Goal: Task Accomplishment & Management: Complete application form

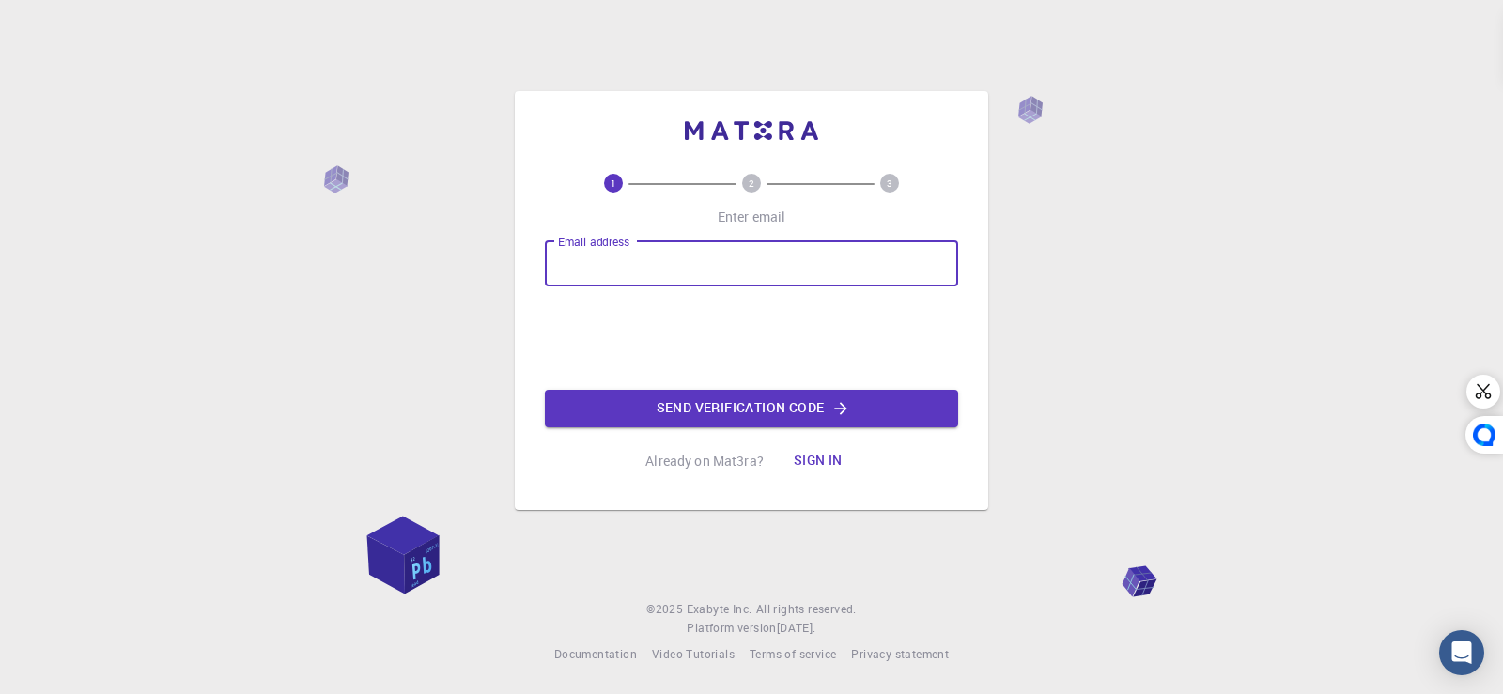
click at [908, 259] on input "Email address" at bounding box center [751, 263] width 413 height 45
type input "algamayao_arcg@yahoo.com"
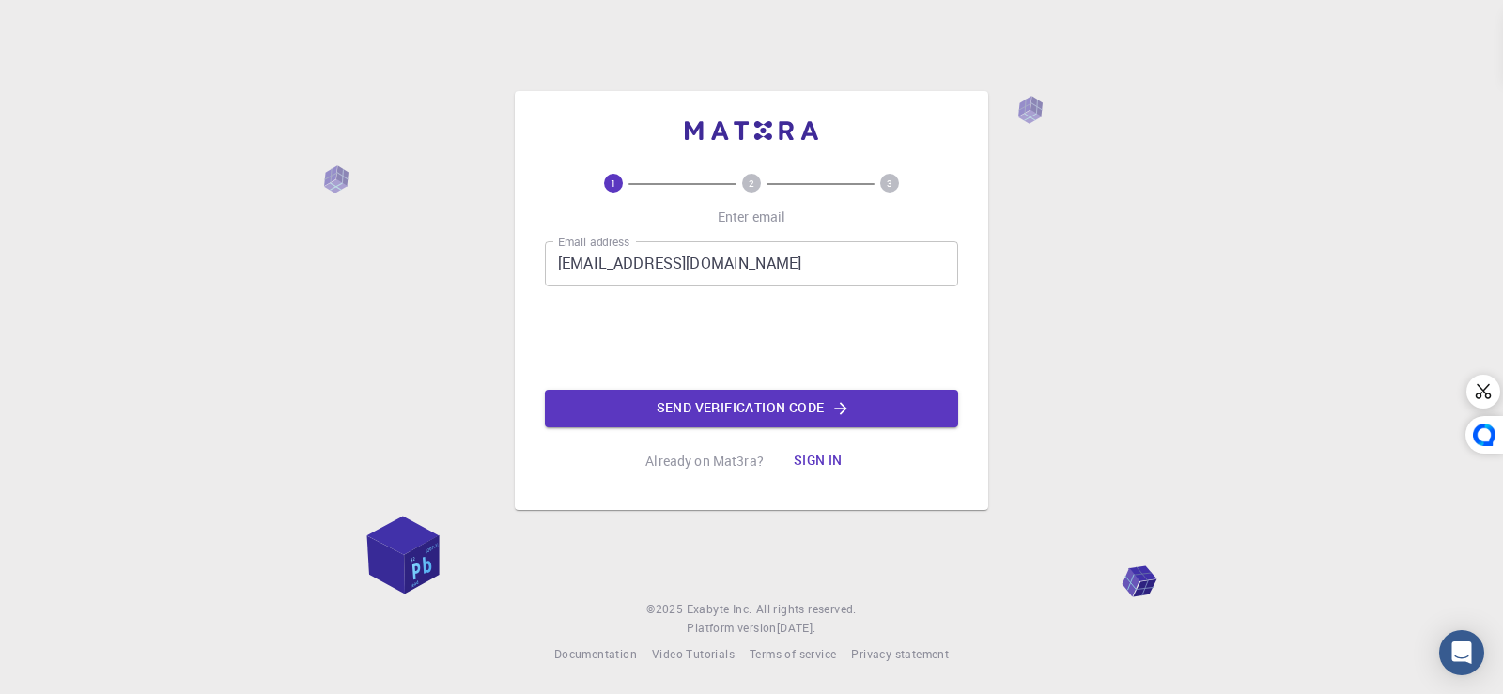
click at [718, 421] on button "Send verification code" at bounding box center [751, 409] width 413 height 38
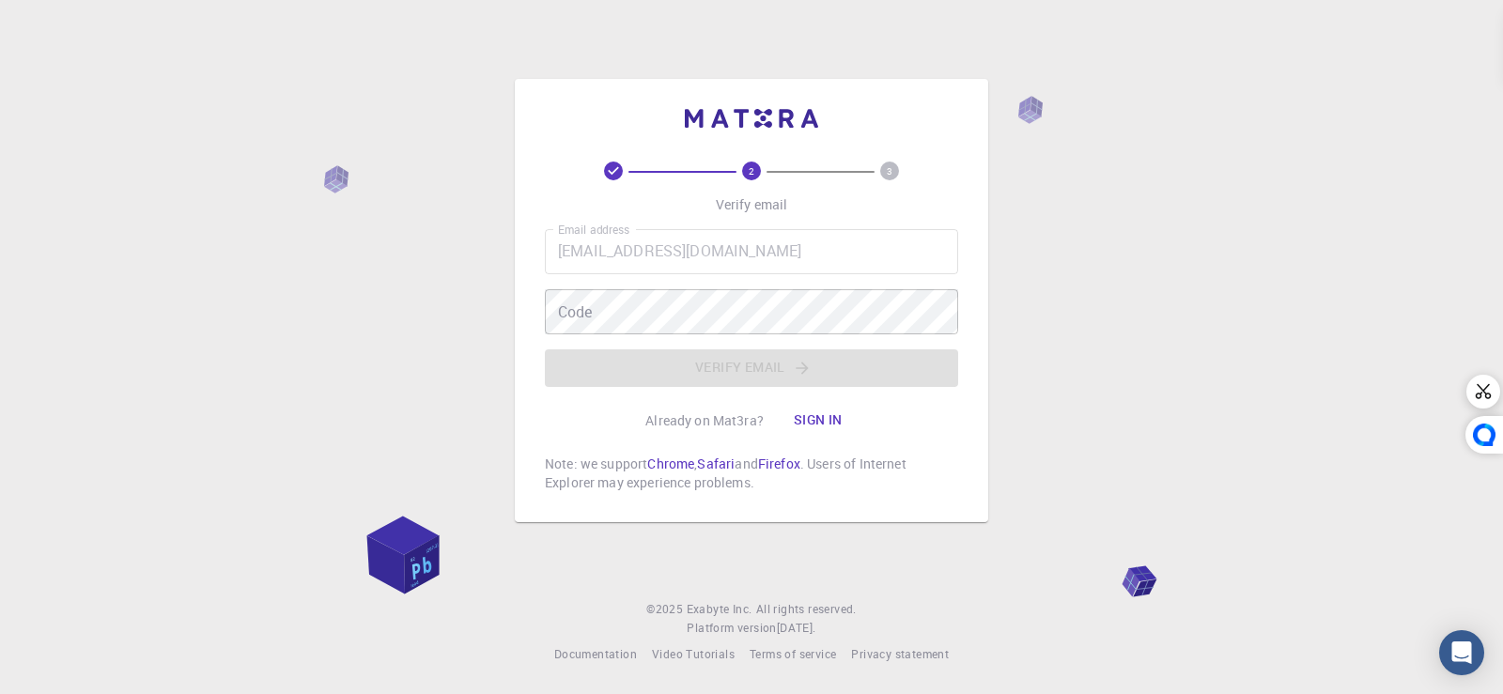
click at [725, 116] on img at bounding box center [751, 118] width 133 height 19
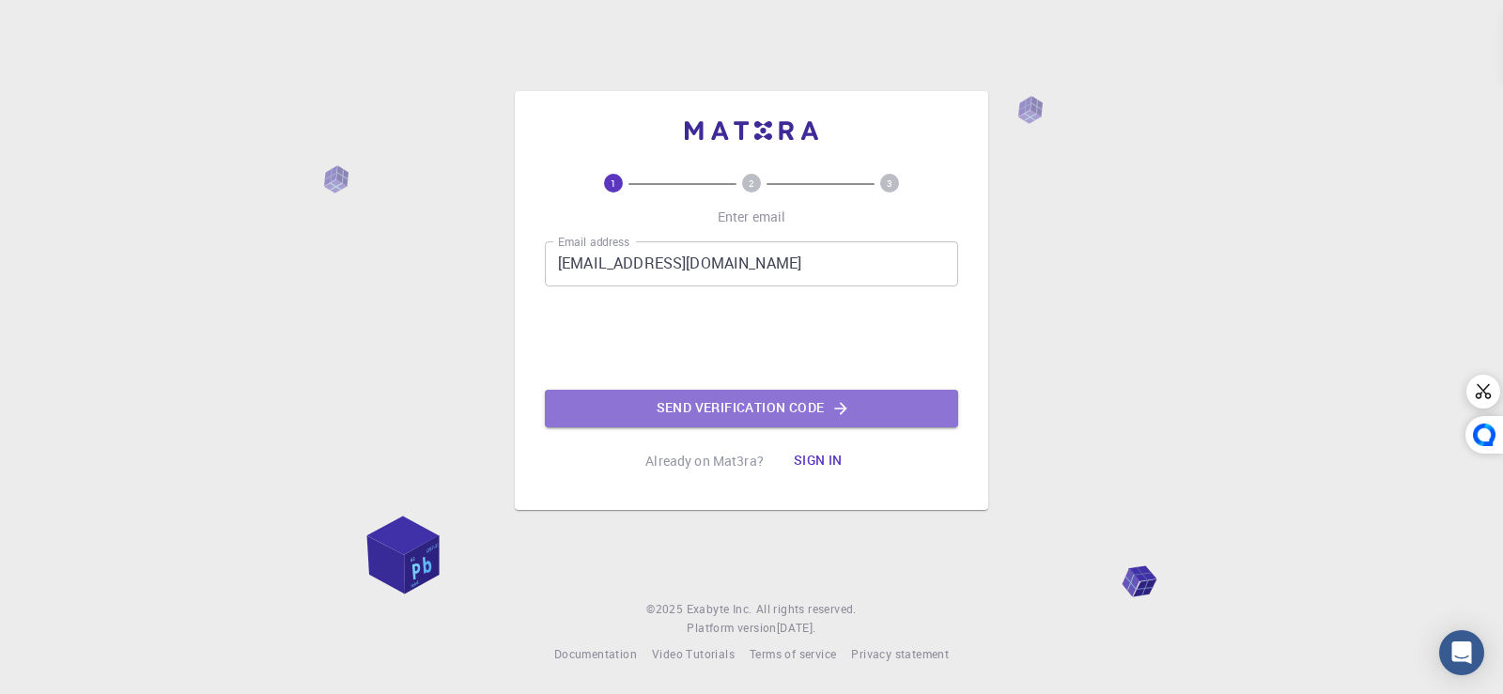
click at [688, 400] on button "Send verification code" at bounding box center [751, 409] width 413 height 38
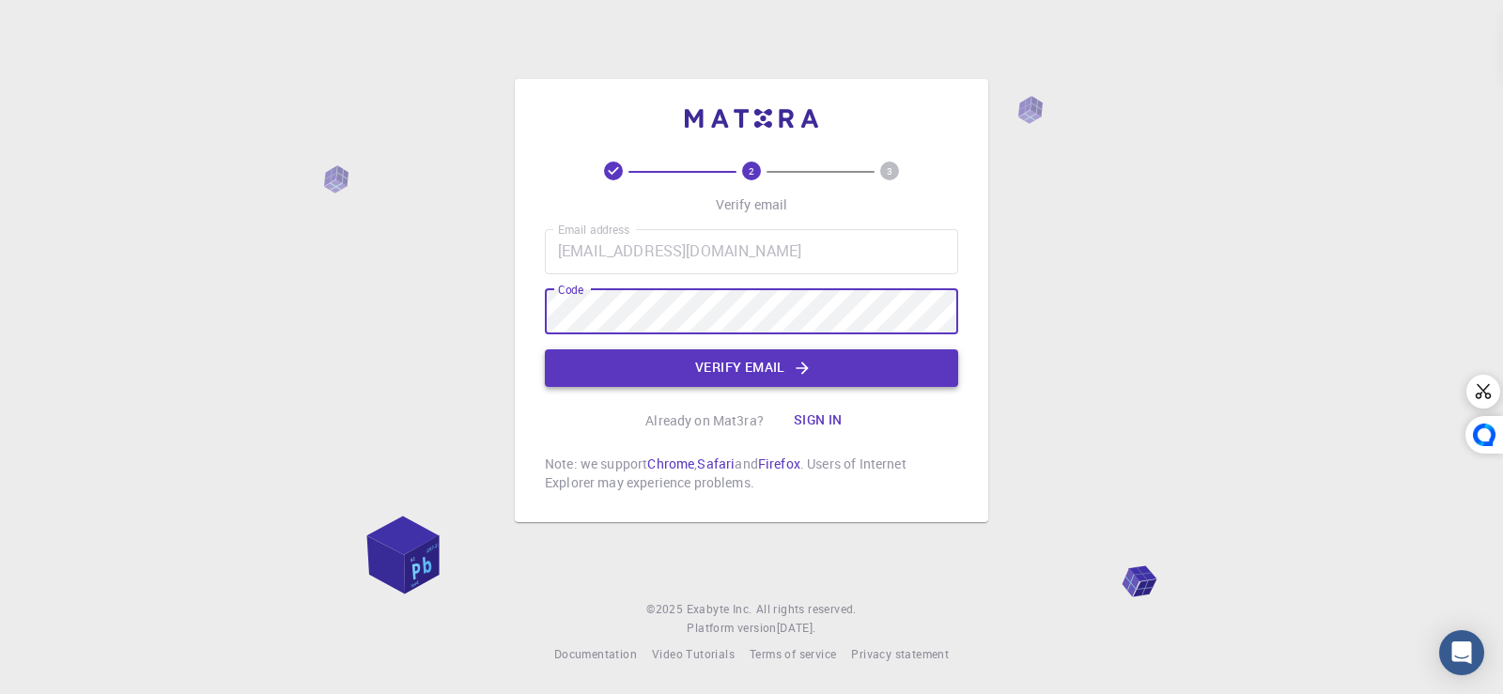
click at [835, 351] on button "Verify email" at bounding box center [751, 368] width 413 height 38
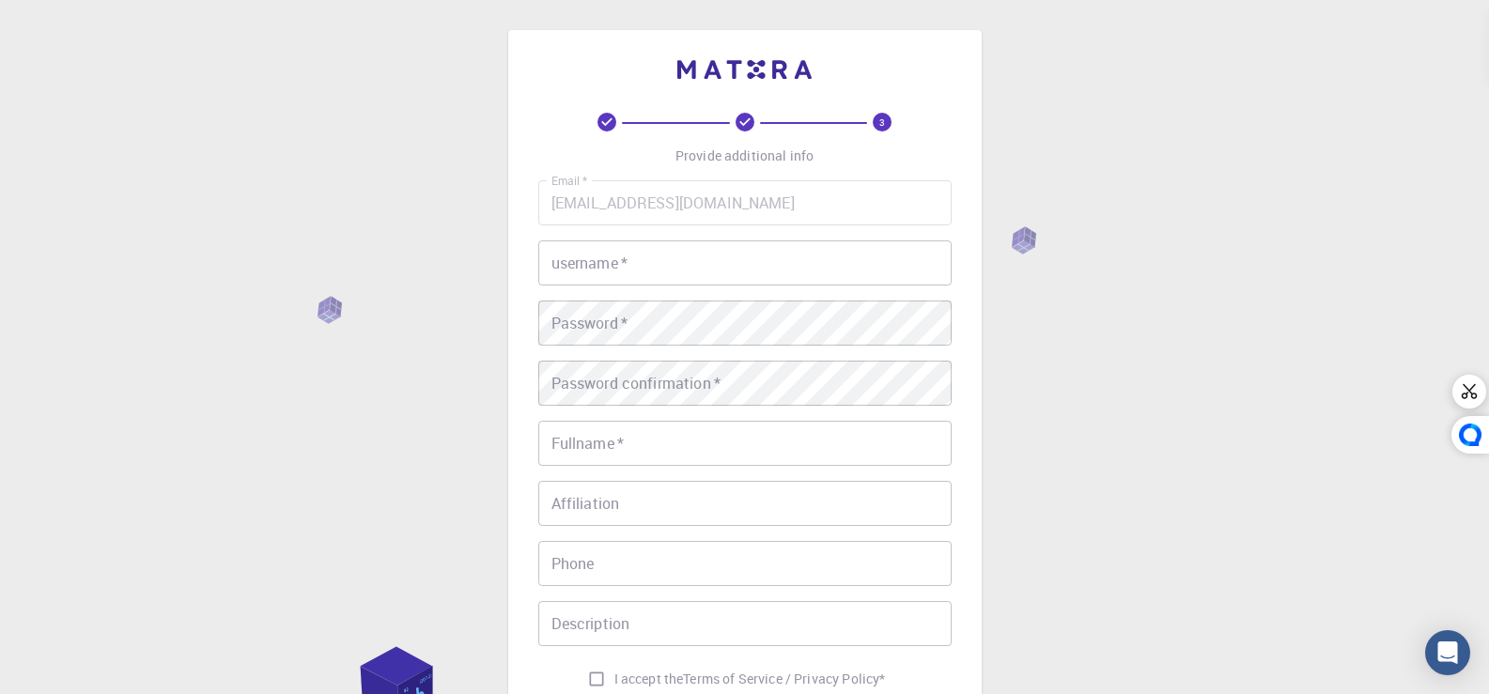
click at [819, 240] on input "username   *" at bounding box center [744, 262] width 413 height 45
type input "F"
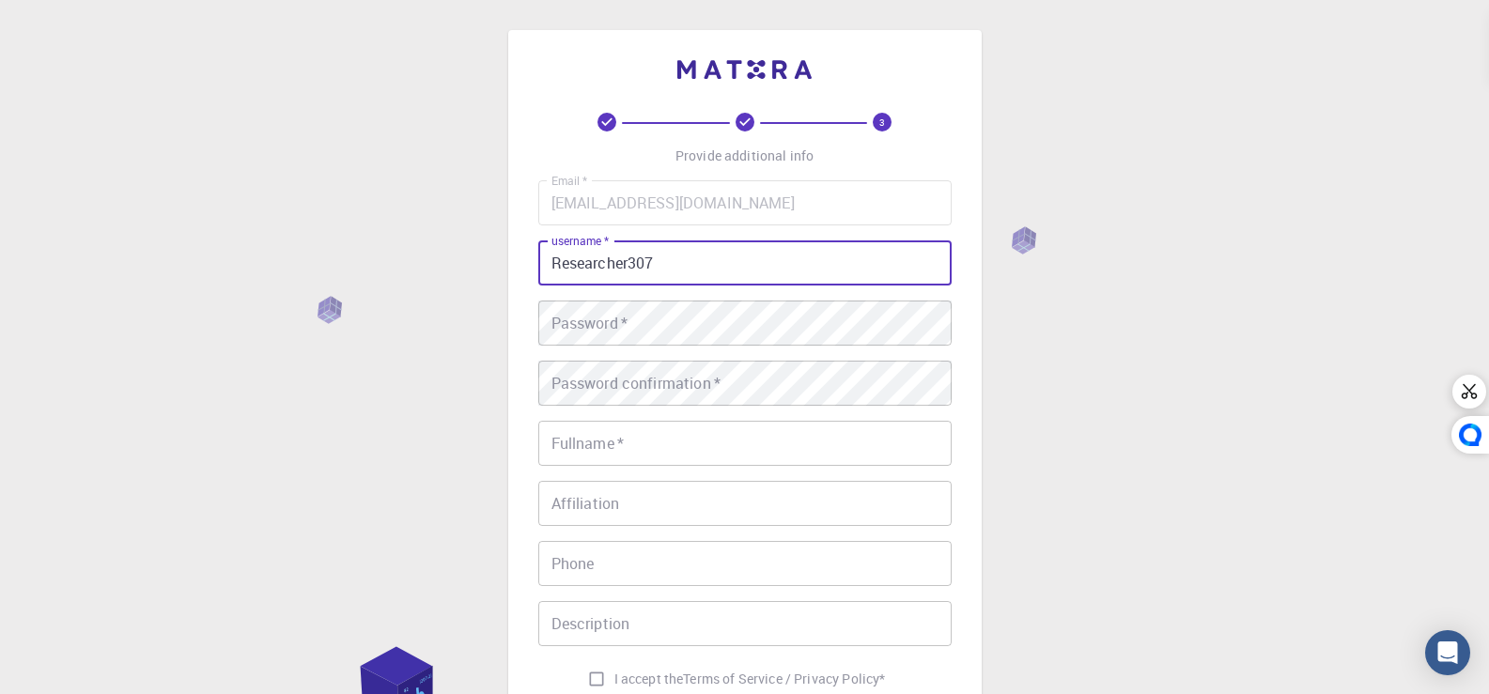
type input "Researcher307"
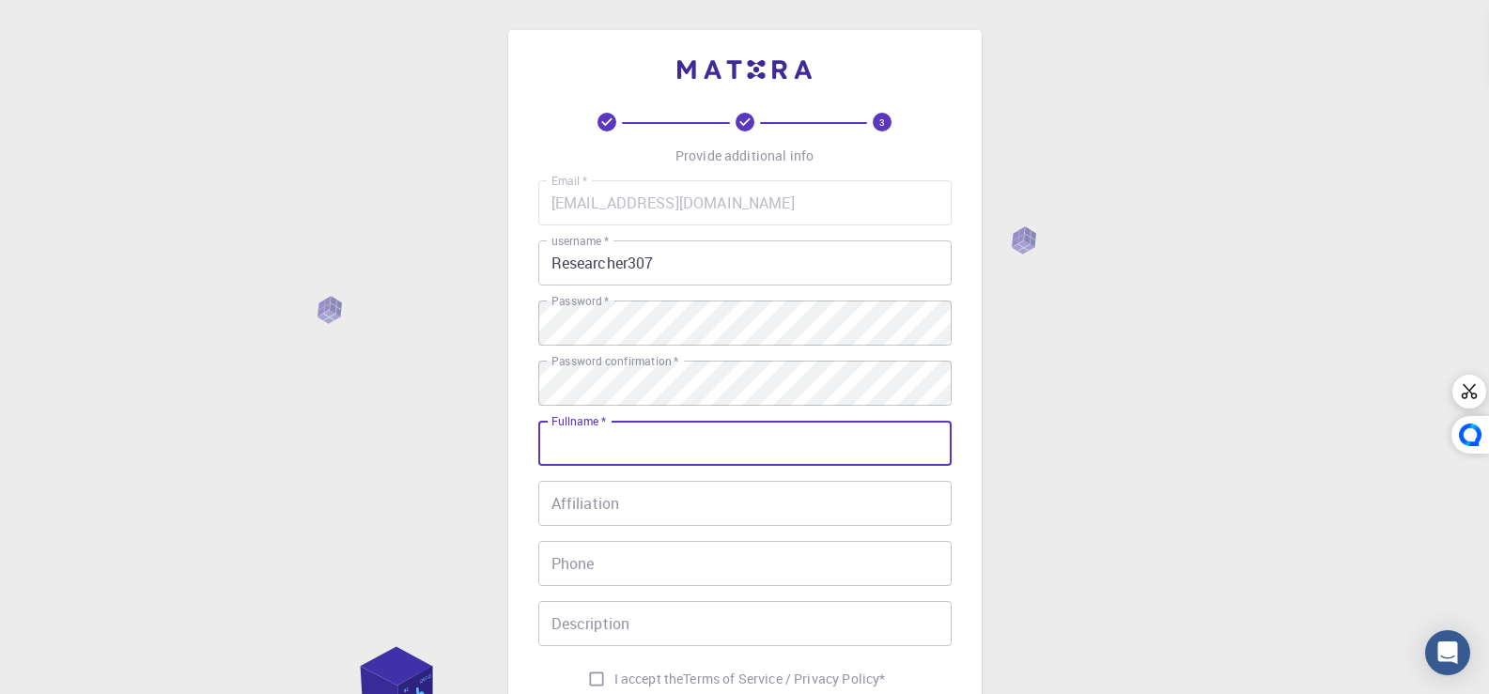
click at [732, 449] on input "Fullname   *" at bounding box center [744, 443] width 413 height 45
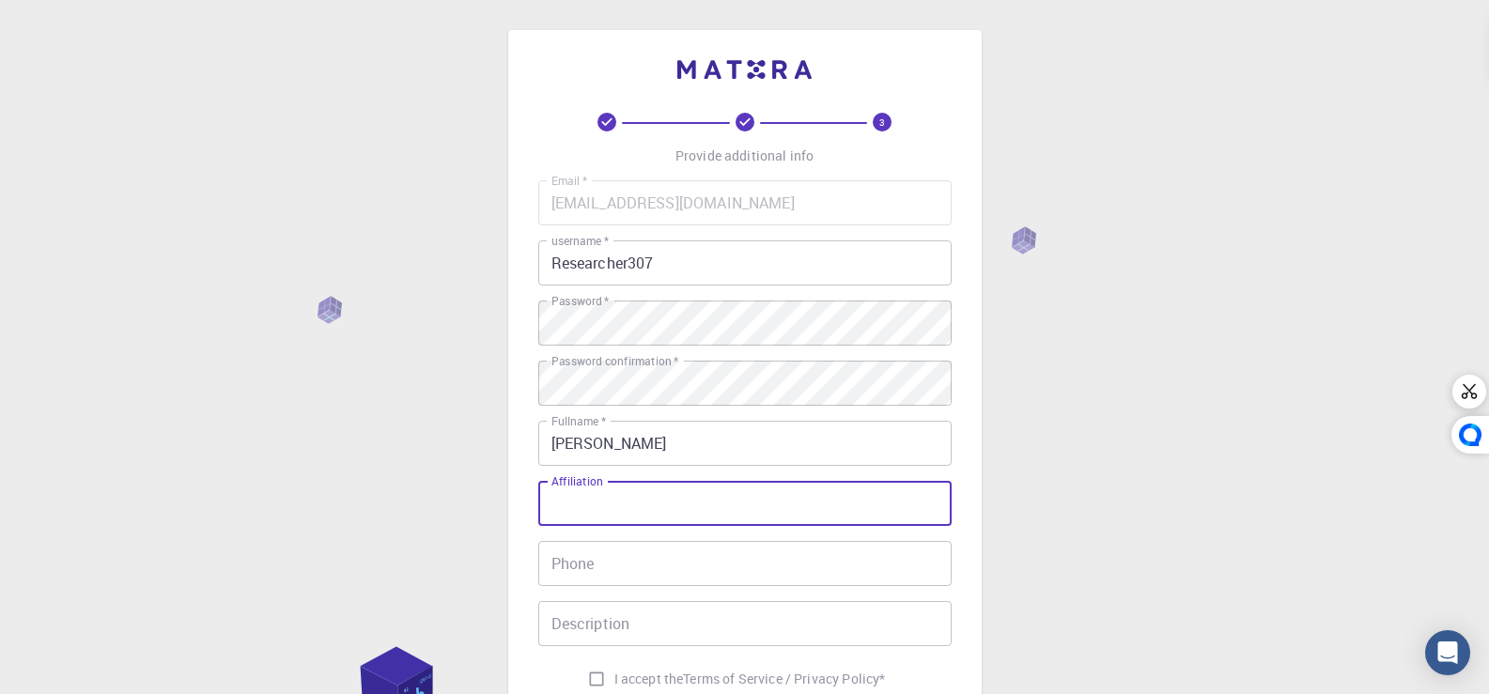
click at [607, 461] on input "[PERSON_NAME]" at bounding box center [744, 443] width 413 height 45
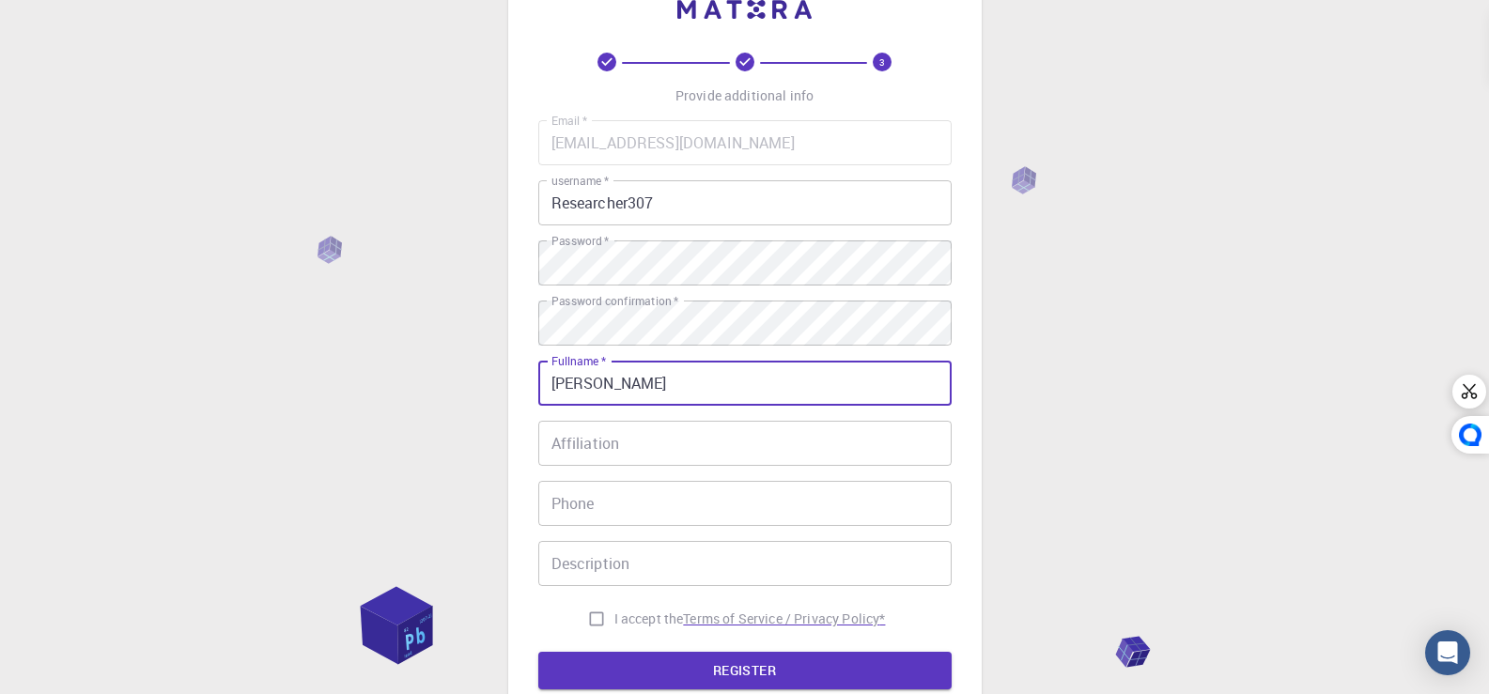
scroll to position [94, 0]
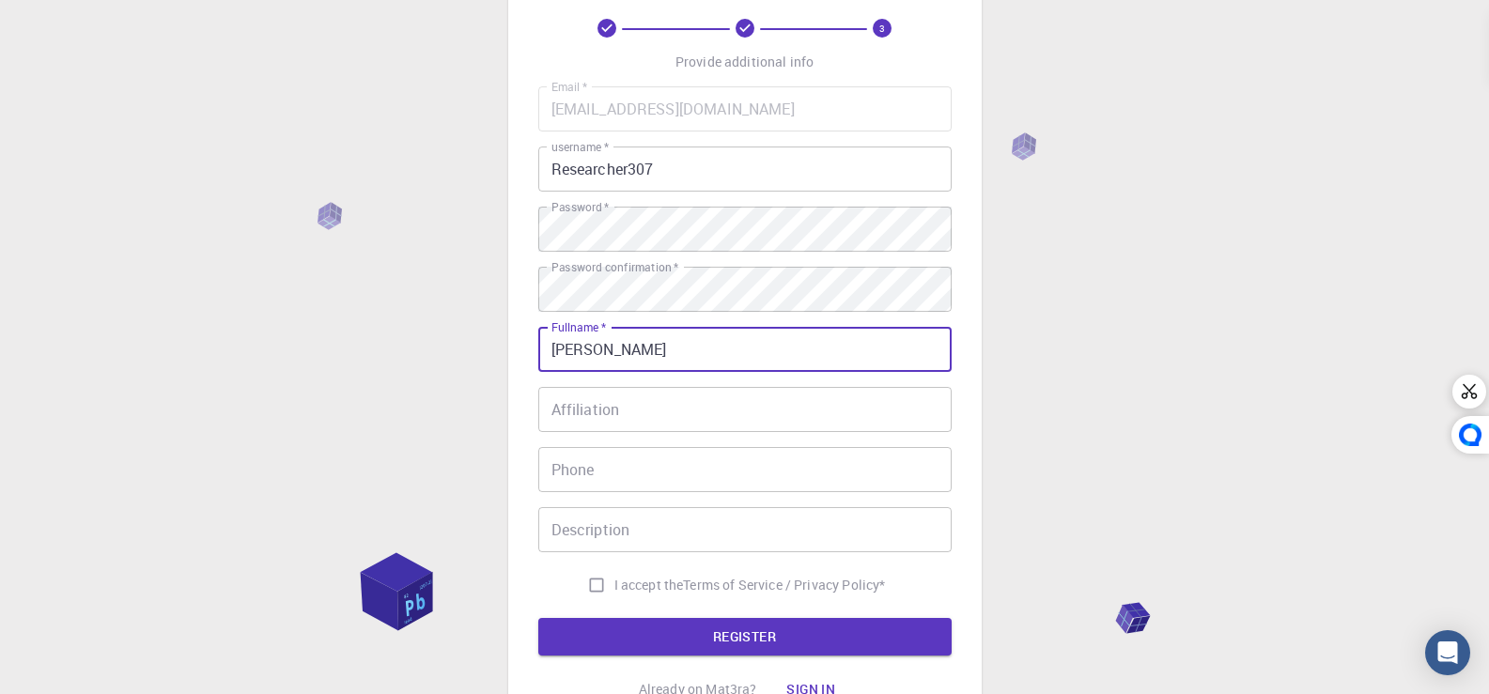
type input "[PERSON_NAME]"
click at [641, 574] on label "I accept the Terms of Service / Privacy Policy *" at bounding box center [732, 585] width 307 height 36
click at [614, 574] on input "I accept the Terms of Service / Privacy Policy *" at bounding box center [597, 585] width 36 height 36
checkbox input "true"
click at [644, 536] on input "Description" at bounding box center [744, 529] width 413 height 45
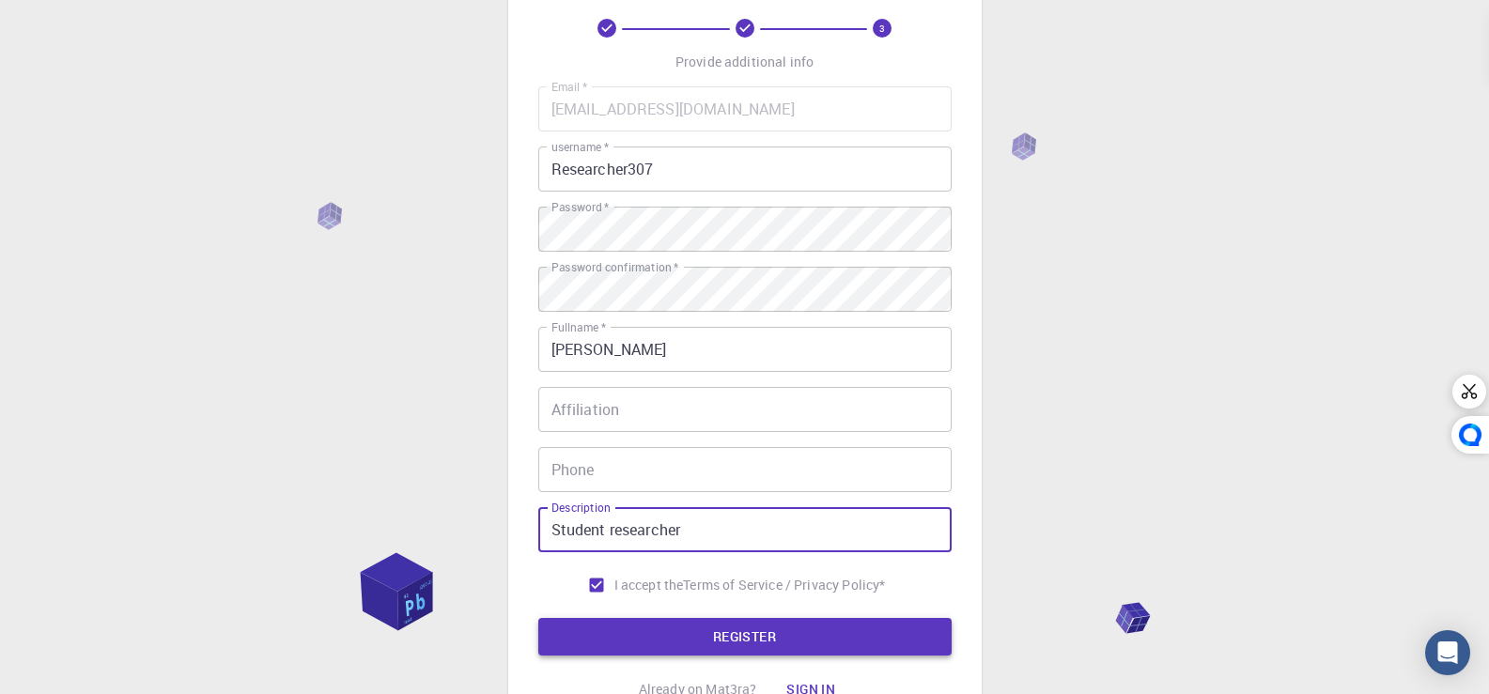
type input "Student researcher"
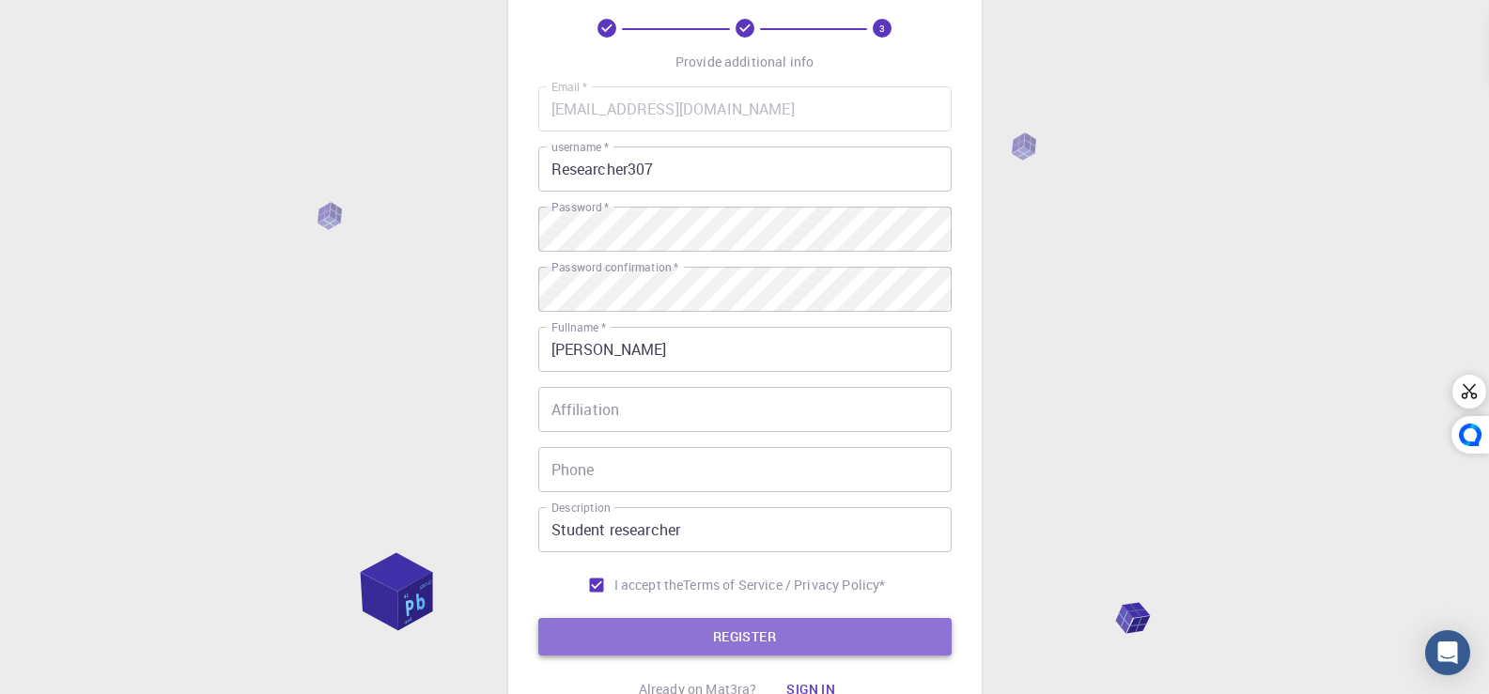
click at [647, 643] on button "REGISTER" at bounding box center [744, 637] width 413 height 38
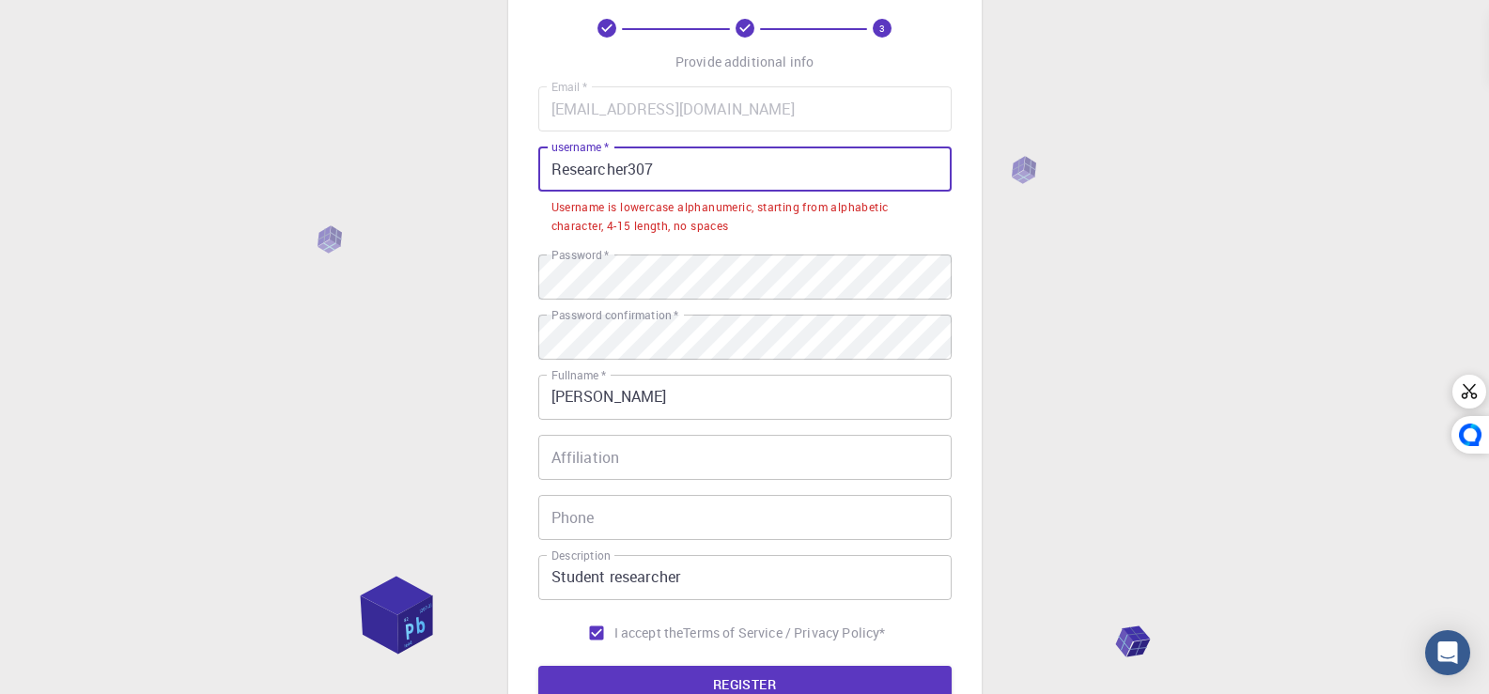
click at [570, 170] on input "Researcher307" at bounding box center [744, 169] width 413 height 45
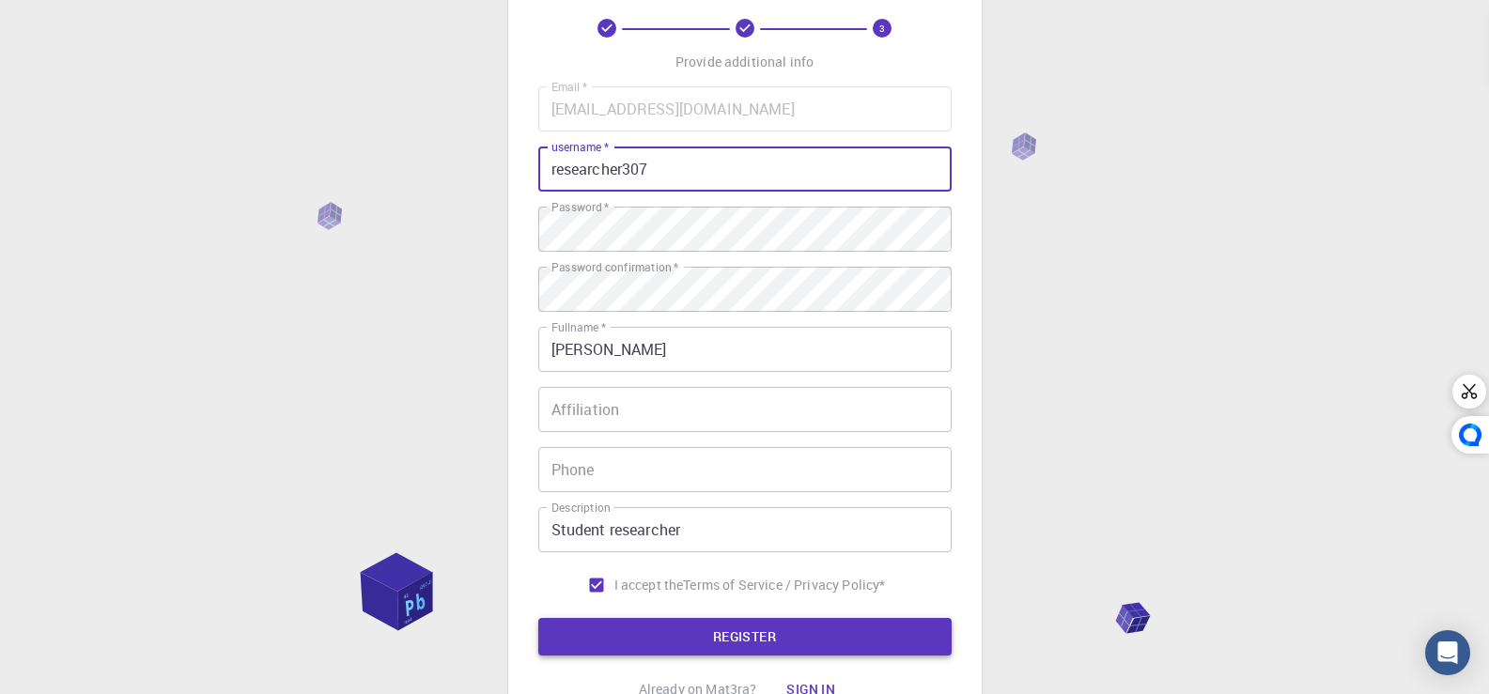
type input "researcher307"
click at [583, 626] on button "REGISTER" at bounding box center [744, 637] width 413 height 38
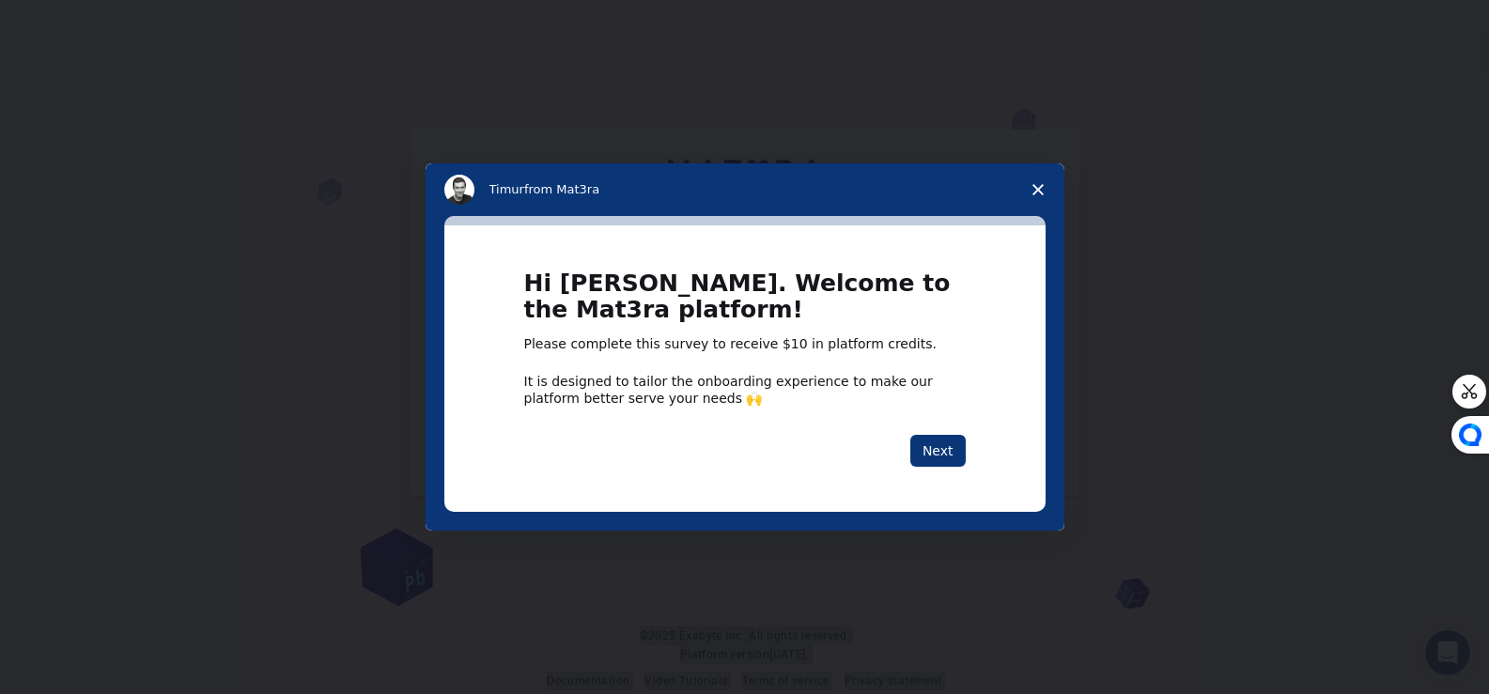
drag, startPoint x: 598, startPoint y: 225, endPoint x: 746, endPoint y: 252, distance: 150.0
click at [926, 236] on div "Hi [PERSON_NAME]. Welcome to the Mat3ra platform! Please complete this survey t…" at bounding box center [744, 368] width 601 height 287
click at [955, 450] on button "Next" at bounding box center [937, 451] width 55 height 32
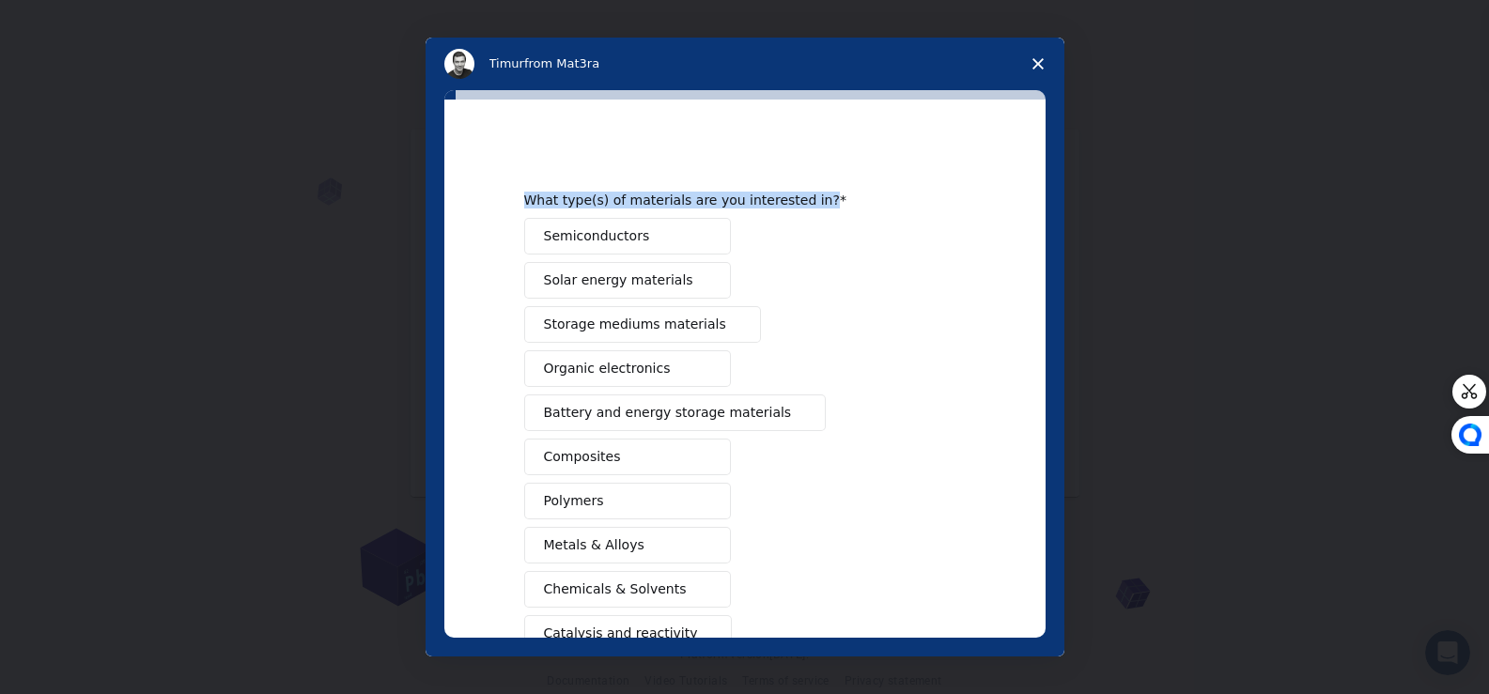
drag, startPoint x: 1032, startPoint y: 62, endPoint x: 969, endPoint y: 219, distance: 169.0
click at [976, 198] on div "[PERSON_NAME] from Mat3ra What type(s) of materials are you interested in? Semi…" at bounding box center [745, 347] width 639 height 619
click at [884, 349] on div "Semiconductors Solar energy materials Storage mediums materials Organic electro…" at bounding box center [745, 479] width 442 height 522
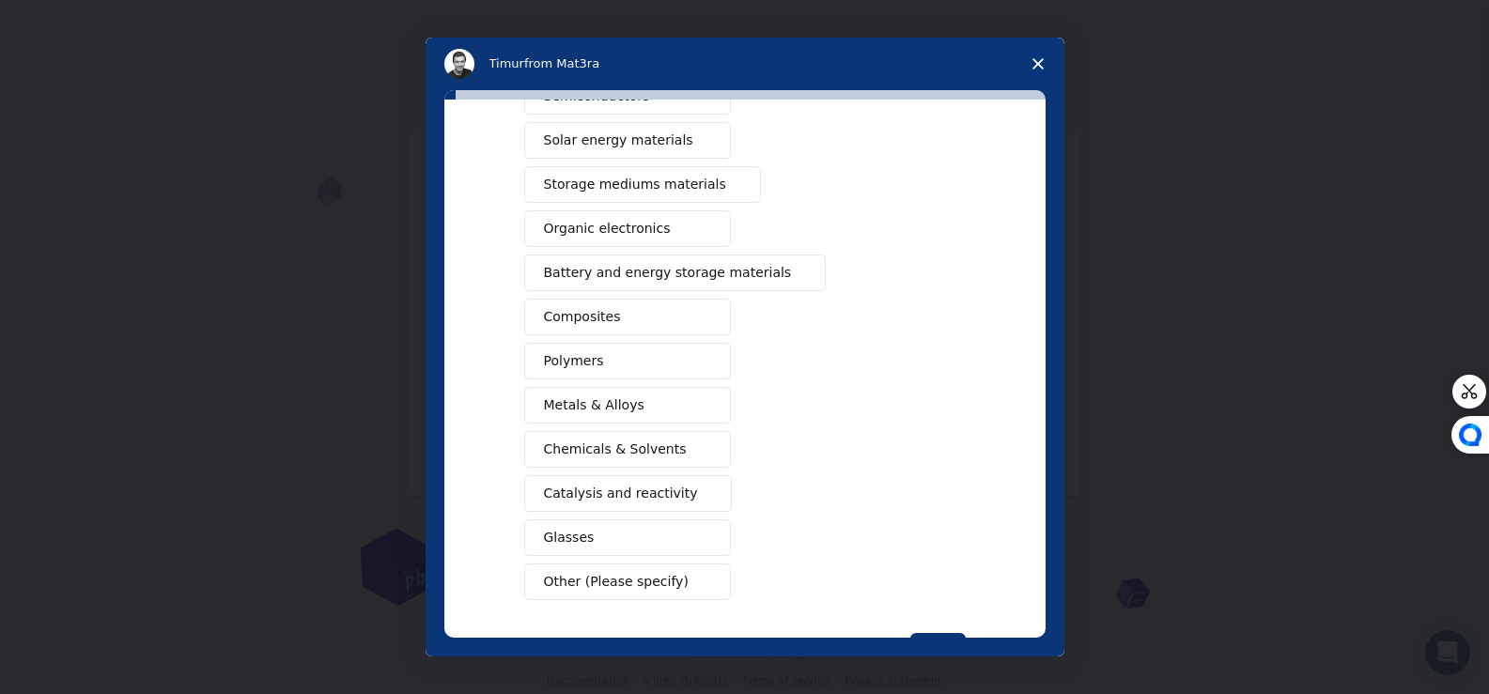
scroll to position [188, 0]
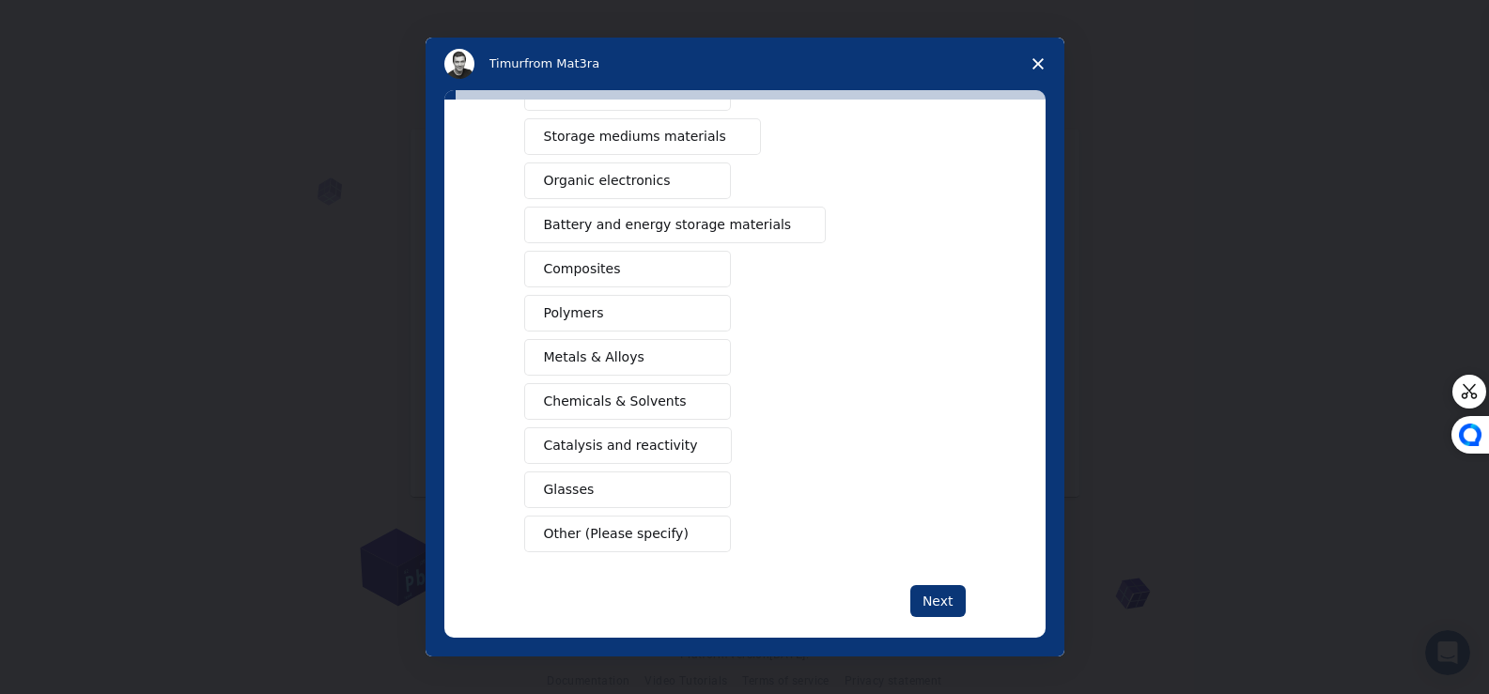
click at [1039, 43] on span "Close survey" at bounding box center [1038, 64] width 53 height 53
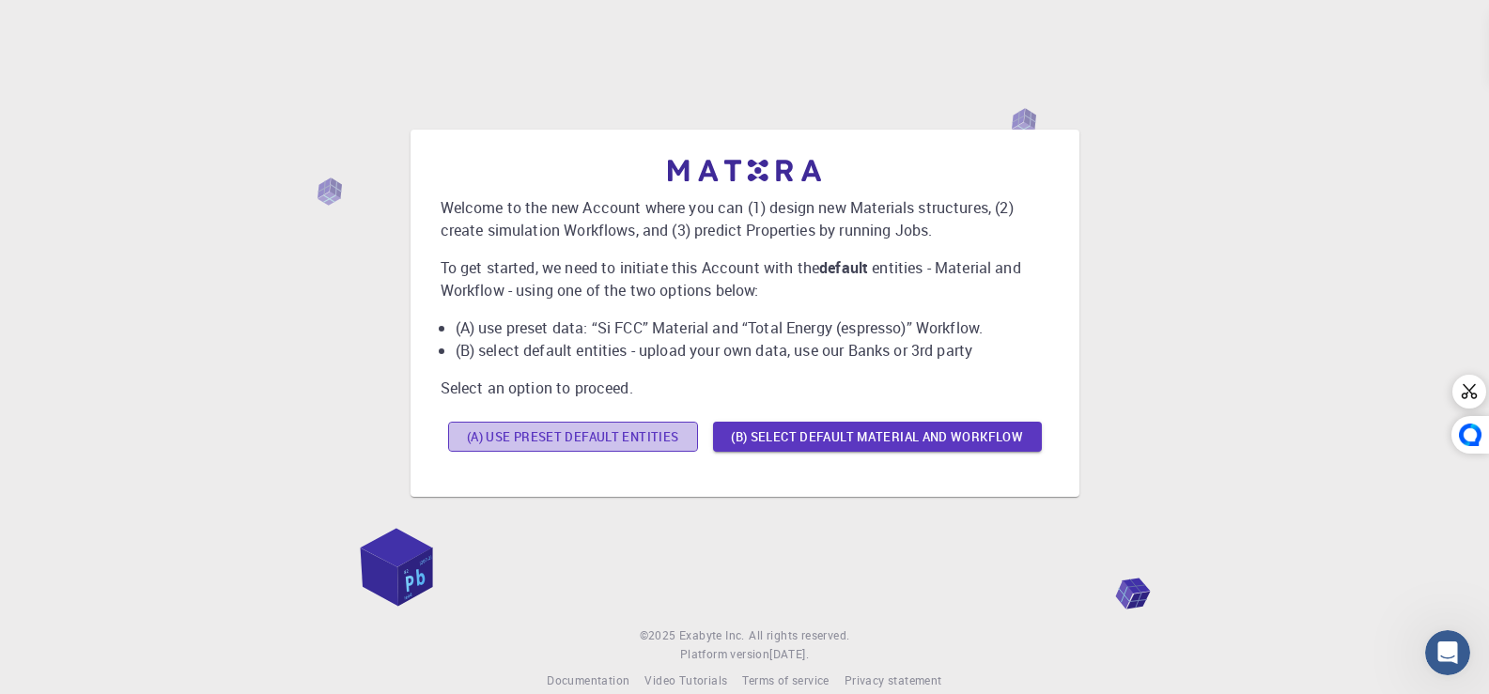
click at [628, 441] on button "(A) Use preset default entities" at bounding box center [573, 437] width 250 height 30
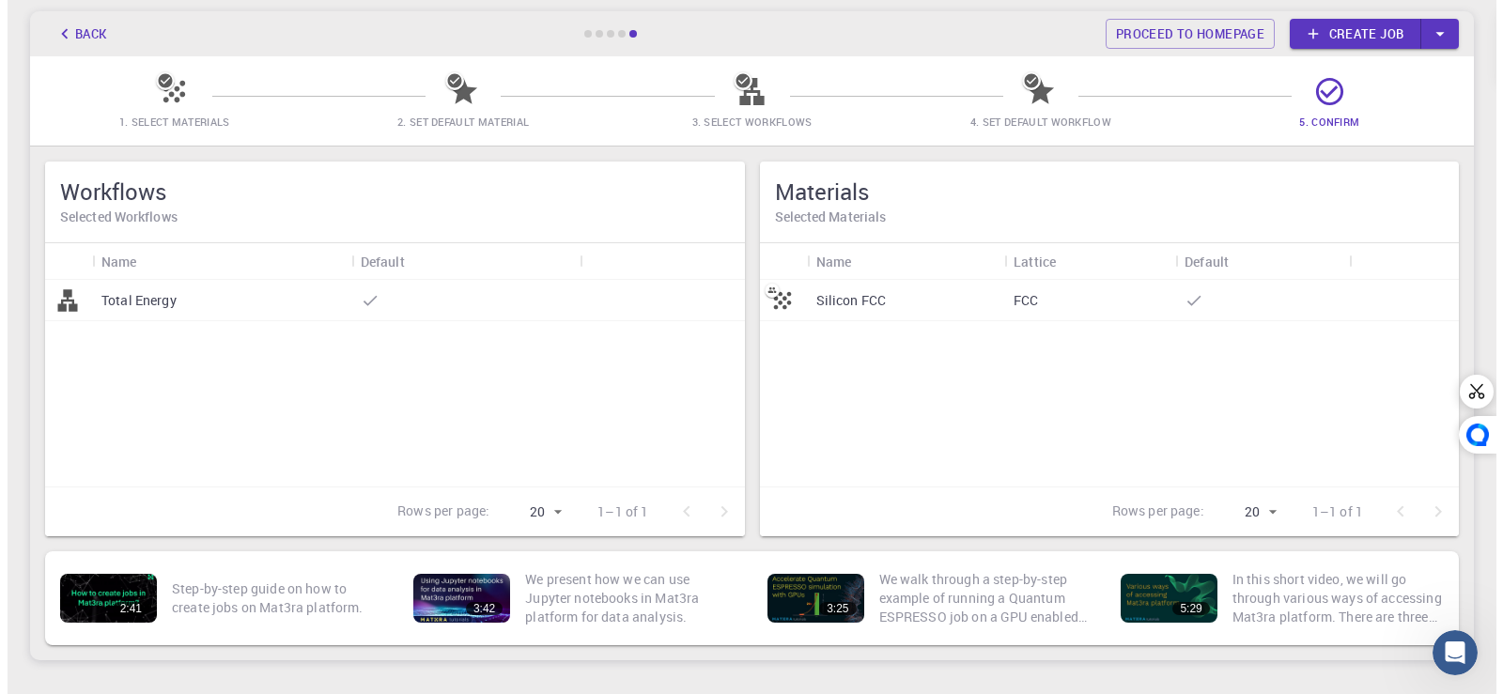
scroll to position [0, 0]
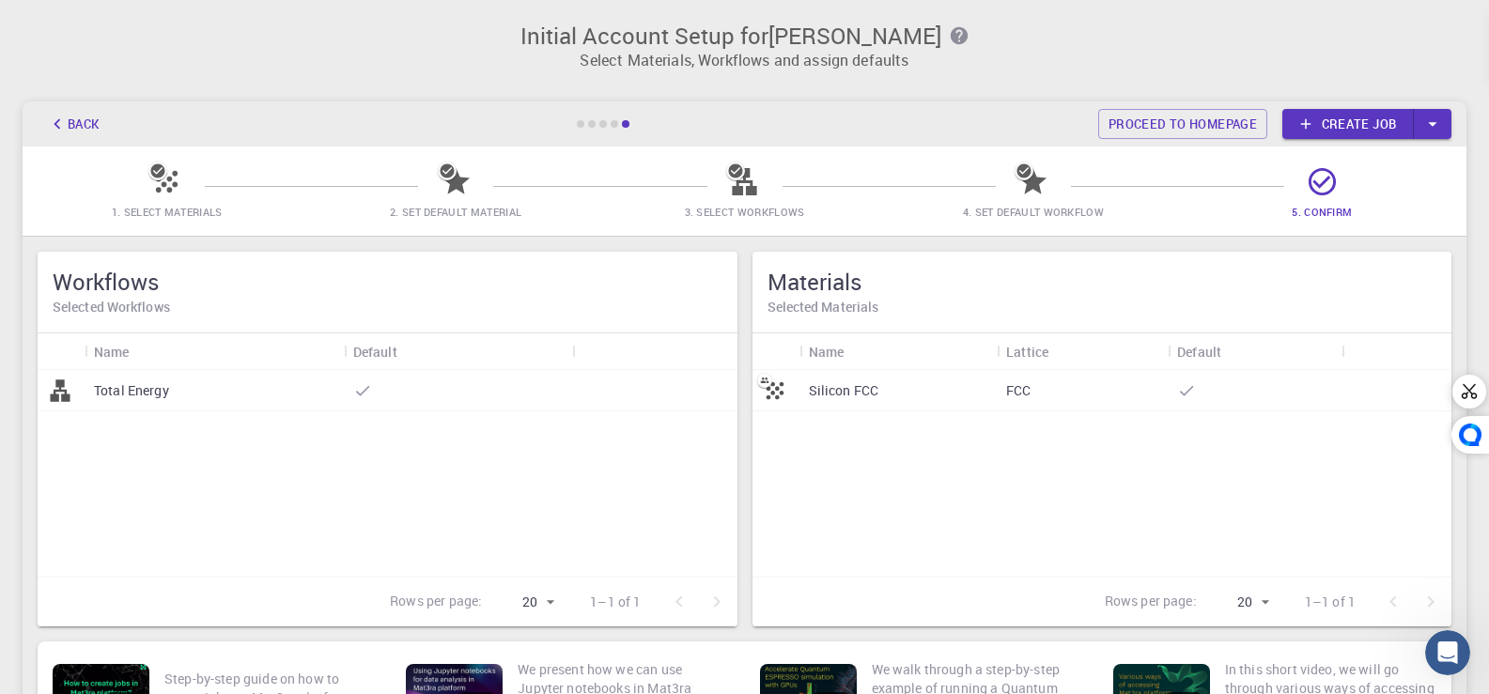
click at [164, 184] on icon at bounding box center [167, 182] width 22 height 22
click at [300, 386] on div "Total Energy" at bounding box center [214, 390] width 259 height 41
click at [1341, 142] on div "Back Proceed to homepage Create job" at bounding box center [745, 123] width 1444 height 45
click at [1345, 126] on link "Create job" at bounding box center [1348, 124] width 132 height 30
